Goal: Information Seeking & Learning: Learn about a topic

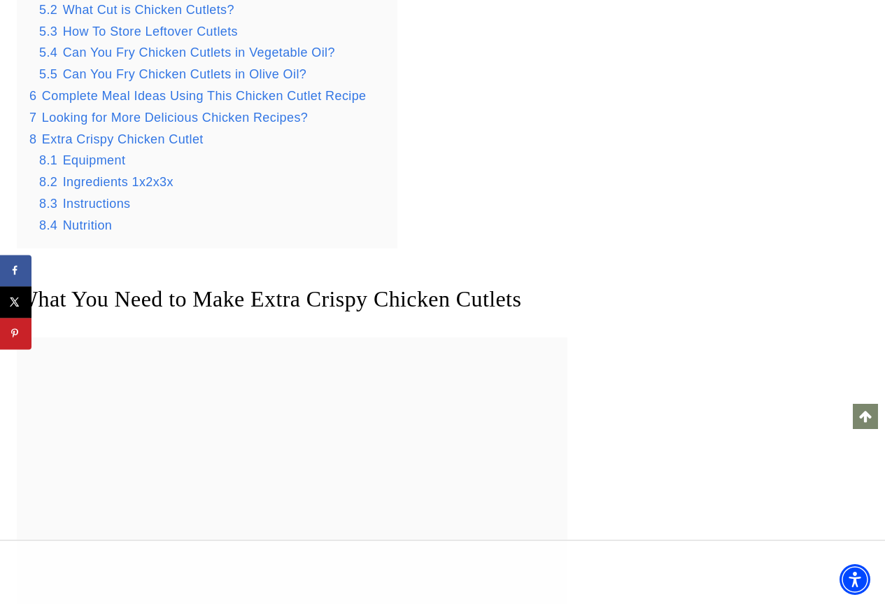
scroll to position [1808, 0]
